Goal: Task Accomplishment & Management: Complete application form

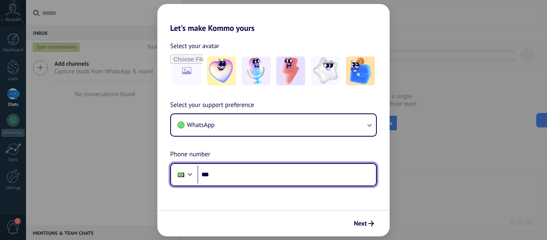
click at [235, 178] on input "***" at bounding box center [286, 174] width 179 height 18
type input "**********"
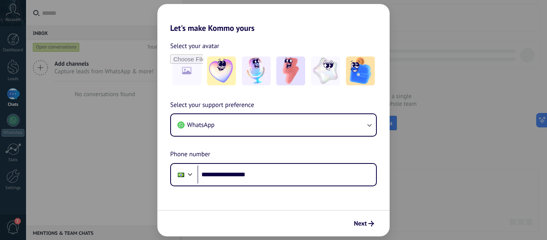
drag, startPoint x: 370, startPoint y: 223, endPoint x: 380, endPoint y: 213, distance: 13.9
click at [370, 223] on icon "submit" at bounding box center [371, 224] width 6 height 6
